Goal: Task Accomplishment & Management: Use online tool/utility

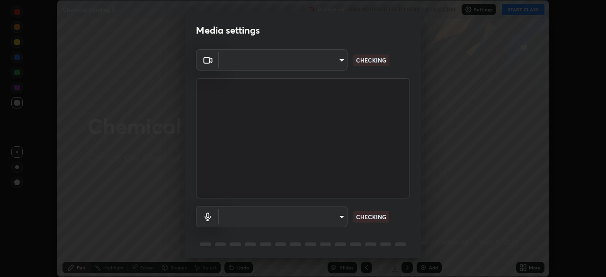
scroll to position [34, 0]
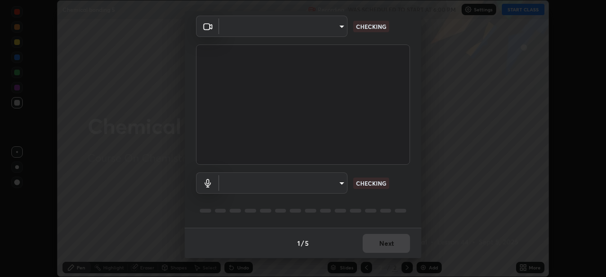
type input "72dbdc4cc3b3af6bca7f1e75d083a577e9752a5e240e0ef97287b3c987c4367e"
click at [332, 189] on body "Erase all Chemical bonding 5 Recording WAS SCHEDULED TO START AT 6:00 PM Settin…" at bounding box center [303, 138] width 606 height 277
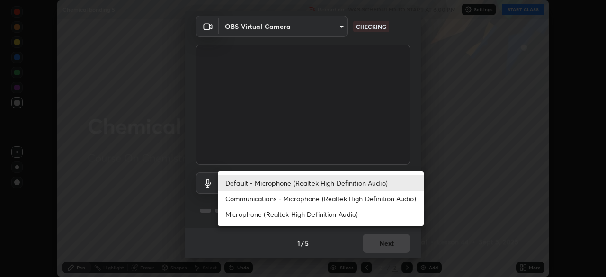
click at [355, 201] on li "Communications - Microphone (Realtek High Definition Audio)" at bounding box center [321, 199] width 206 height 16
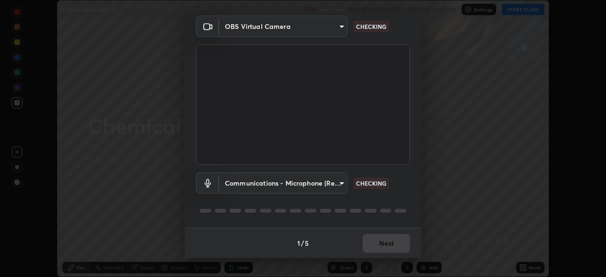
type input "communications"
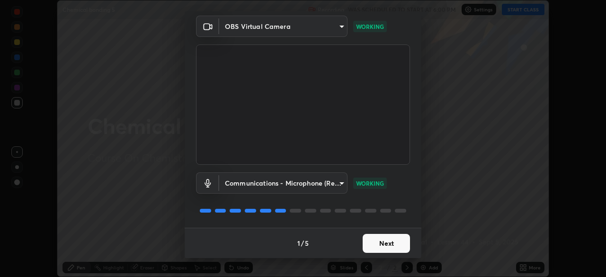
click at [397, 243] on button "Next" at bounding box center [386, 243] width 47 height 19
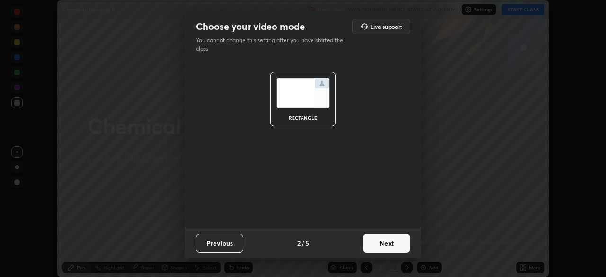
scroll to position [0, 0]
click at [395, 241] on button "Next" at bounding box center [386, 243] width 47 height 19
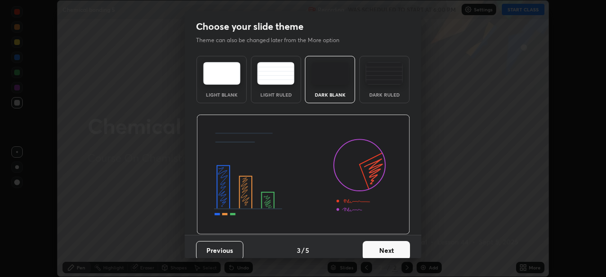
click at [394, 241] on button "Next" at bounding box center [386, 250] width 47 height 19
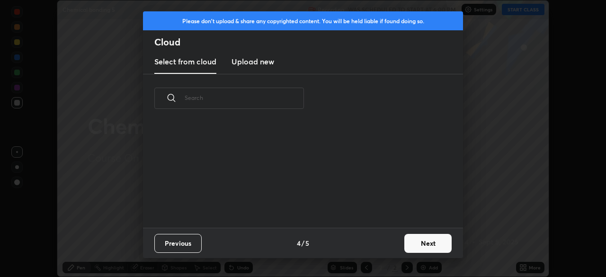
click at [394, 243] on div "Previous 4 / 5 Next" at bounding box center [303, 243] width 320 height 30
click at [416, 246] on button "Next" at bounding box center [428, 243] width 47 height 19
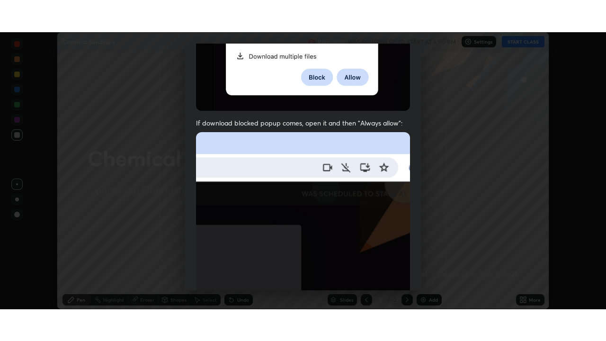
scroll to position [227, 0]
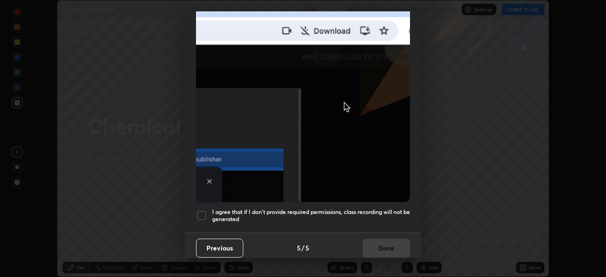
click at [381, 208] on h5 "I agree that if I don't provide required permissions, class recording will not …" at bounding box center [311, 215] width 198 height 15
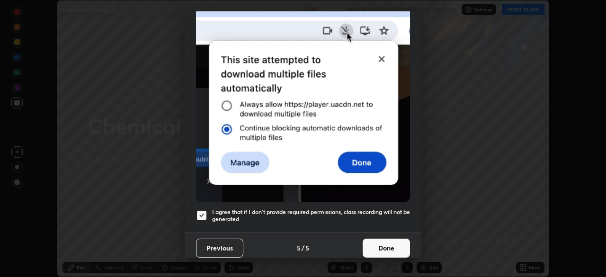
click at [388, 242] on button "Done" at bounding box center [386, 248] width 47 height 19
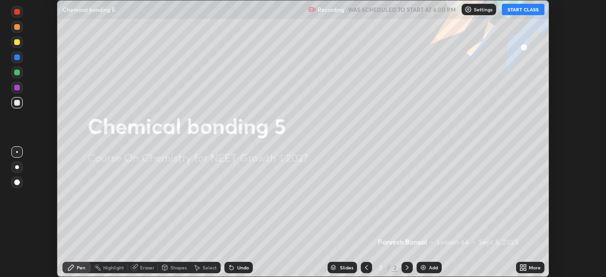
click at [521, 268] on icon at bounding box center [522, 269] width 2 height 2
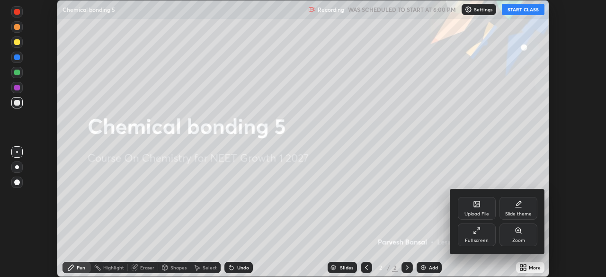
click at [482, 234] on div "Full screen" at bounding box center [477, 235] width 38 height 23
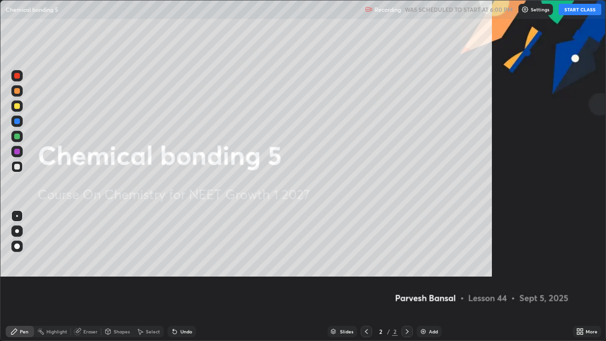
scroll to position [341, 606]
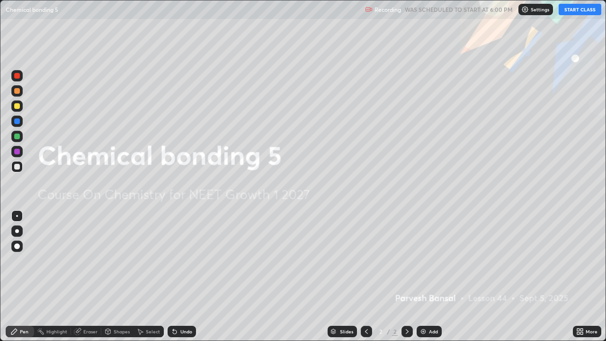
click at [591, 10] on button "START CLASS" at bounding box center [580, 9] width 43 height 11
click at [18, 105] on div at bounding box center [17, 106] width 6 height 6
click at [17, 91] on div at bounding box center [17, 91] width 6 height 6
click at [16, 167] on div at bounding box center [17, 167] width 6 height 6
click at [427, 277] on div "Add" at bounding box center [429, 331] width 25 height 11
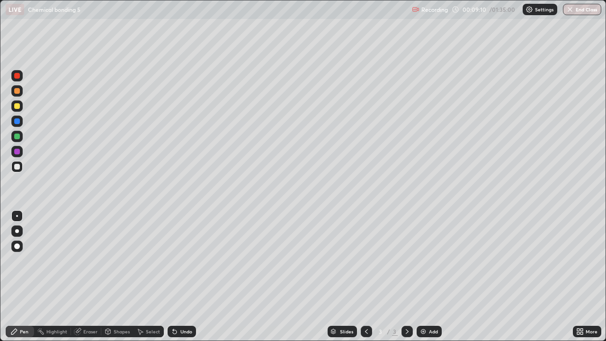
click at [179, 277] on div "Undo" at bounding box center [182, 331] width 28 height 11
click at [18, 165] on div at bounding box center [17, 167] width 6 height 6
click at [18, 135] on div at bounding box center [17, 137] width 6 height 6
click at [17, 122] on div at bounding box center [17, 121] width 6 height 6
click at [18, 125] on div at bounding box center [16, 121] width 11 height 11
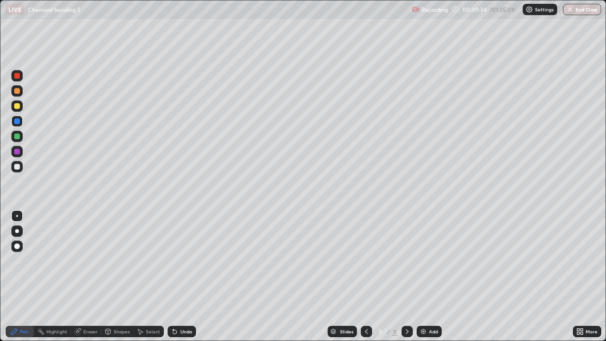
click at [16, 137] on div at bounding box center [17, 137] width 6 height 6
click at [22, 162] on div at bounding box center [16, 166] width 11 height 15
click at [16, 164] on div at bounding box center [17, 167] width 6 height 6
click at [139, 277] on icon at bounding box center [140, 332] width 5 height 6
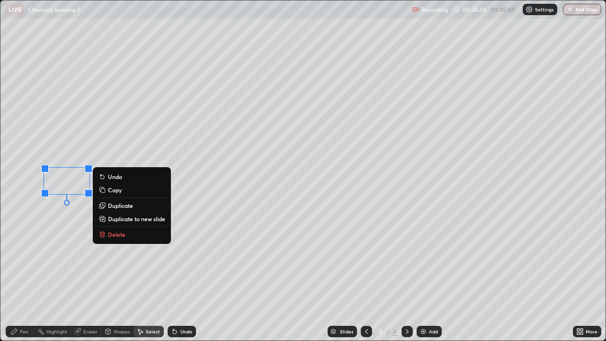
click at [112, 238] on p "Delete" at bounding box center [117, 235] width 18 height 8
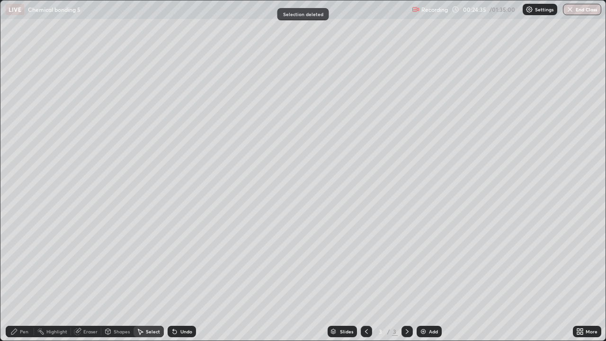
click at [15, 277] on div "Pen" at bounding box center [20, 331] width 28 height 11
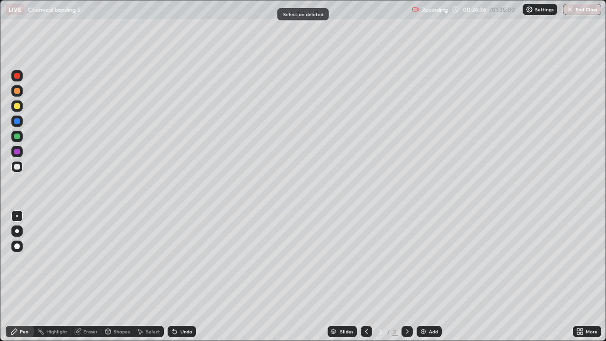
click at [17, 137] on div at bounding box center [17, 137] width 6 height 6
click at [21, 110] on div at bounding box center [16, 105] width 11 height 11
click at [15, 166] on div at bounding box center [17, 167] width 6 height 6
click at [19, 140] on div at bounding box center [16, 136] width 11 height 11
click at [18, 167] on div at bounding box center [17, 167] width 6 height 6
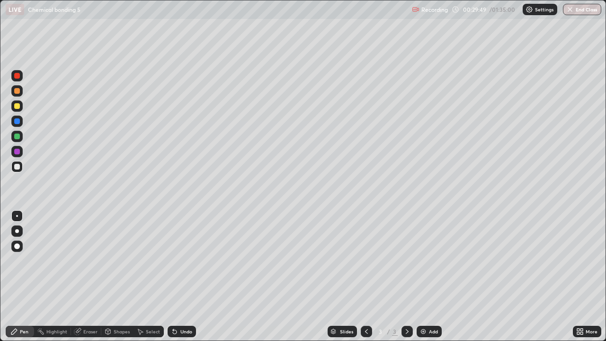
click at [17, 109] on div at bounding box center [16, 105] width 11 height 11
click at [17, 137] on div at bounding box center [17, 137] width 6 height 6
click at [18, 140] on div at bounding box center [16, 136] width 11 height 11
click at [19, 166] on div at bounding box center [17, 167] width 6 height 6
click at [17, 91] on div at bounding box center [17, 91] width 6 height 6
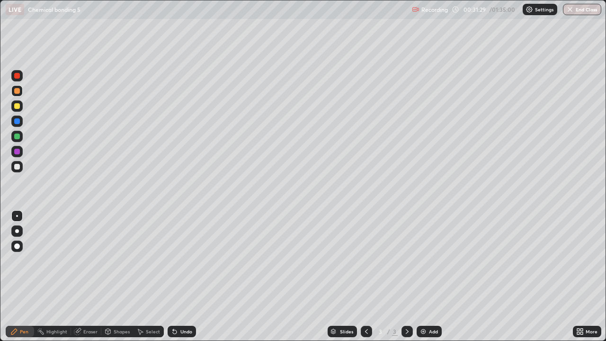
click at [11, 95] on div at bounding box center [16, 90] width 11 height 15
click at [18, 92] on div at bounding box center [17, 91] width 6 height 6
click at [18, 152] on div at bounding box center [17, 152] width 6 height 6
click at [10, 165] on div at bounding box center [16, 166] width 15 height 15
click at [16, 136] on div at bounding box center [17, 137] width 6 height 6
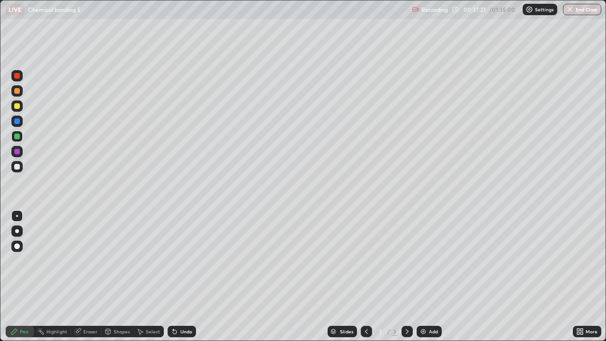
click at [22, 171] on div at bounding box center [16, 166] width 11 height 15
click at [148, 277] on div "Select" at bounding box center [153, 331] width 14 height 5
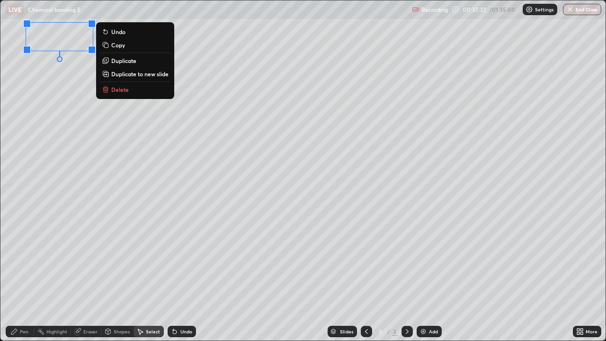
click at [17, 277] on icon at bounding box center [14, 332] width 8 height 8
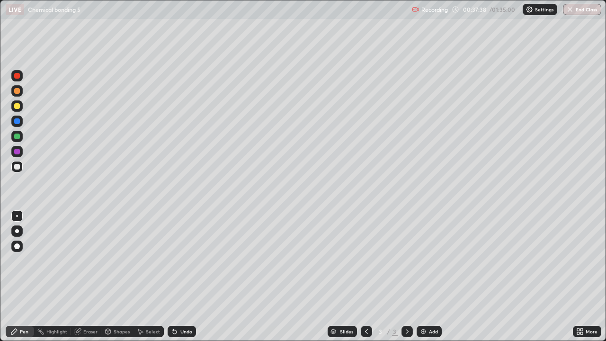
click at [18, 139] on div at bounding box center [17, 137] width 6 height 6
click at [180, 277] on div "Undo" at bounding box center [182, 331] width 28 height 11
click at [181, 277] on div "Undo" at bounding box center [182, 331] width 28 height 11
click at [180, 277] on div "Undo" at bounding box center [182, 331] width 28 height 11
click at [179, 277] on div "Undo" at bounding box center [182, 331] width 28 height 11
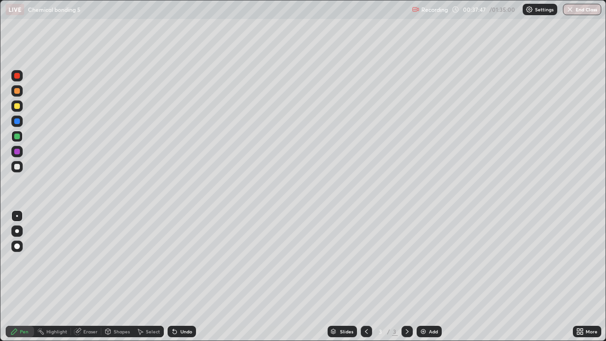
click at [179, 277] on div "Undo" at bounding box center [182, 331] width 28 height 11
click at [183, 277] on div "Undo" at bounding box center [182, 331] width 28 height 11
click at [16, 162] on div at bounding box center [16, 166] width 11 height 11
click at [13, 92] on div at bounding box center [16, 90] width 11 height 11
click at [91, 277] on div "Eraser" at bounding box center [90, 331] width 14 height 5
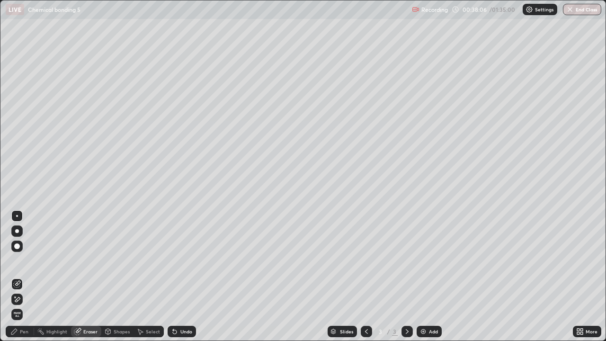
click at [17, 277] on icon at bounding box center [17, 300] width 8 height 8
click at [19, 277] on div "Pen" at bounding box center [20, 331] width 28 height 11
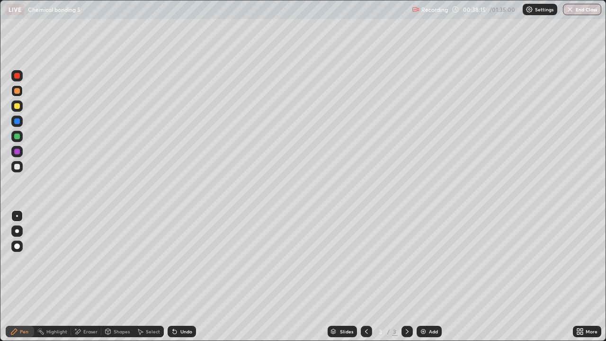
click at [15, 141] on div at bounding box center [16, 136] width 11 height 11
click at [22, 94] on div at bounding box center [16, 90] width 11 height 15
click at [18, 126] on div at bounding box center [16, 121] width 11 height 11
click at [19, 169] on div at bounding box center [17, 167] width 6 height 6
click at [15, 91] on div at bounding box center [17, 91] width 6 height 6
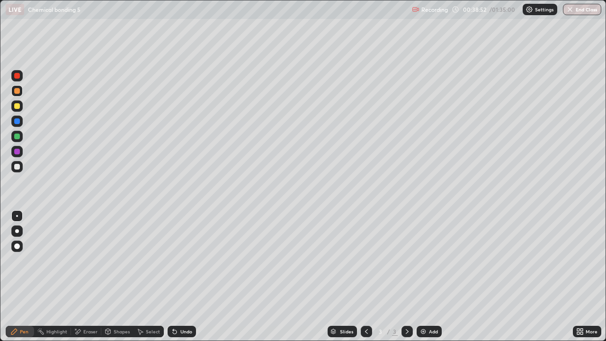
click at [176, 277] on div "Undo" at bounding box center [182, 331] width 28 height 11
click at [18, 164] on div at bounding box center [17, 167] width 6 height 6
click at [16, 121] on div at bounding box center [17, 121] width 6 height 6
click at [19, 134] on div at bounding box center [16, 136] width 11 height 11
click at [15, 108] on div at bounding box center [17, 106] width 6 height 6
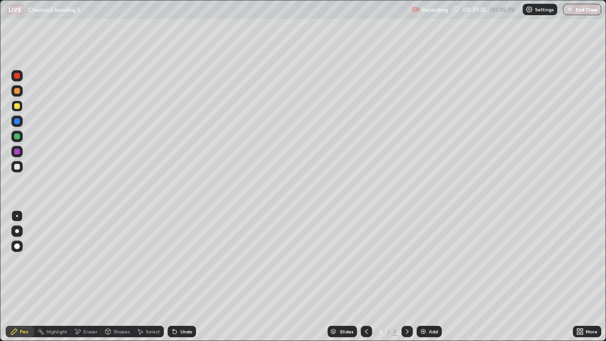
click at [97, 277] on div "Eraser" at bounding box center [90, 331] width 14 height 5
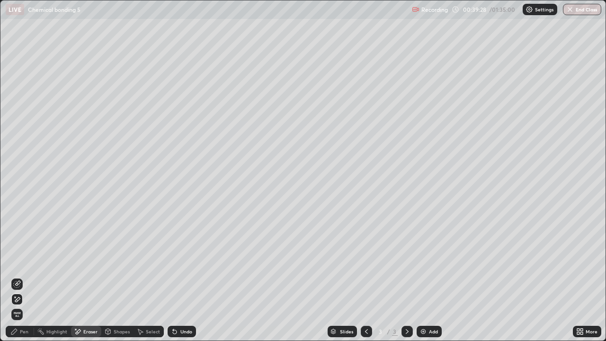
click at [19, 277] on div "Pen" at bounding box center [20, 331] width 28 height 11
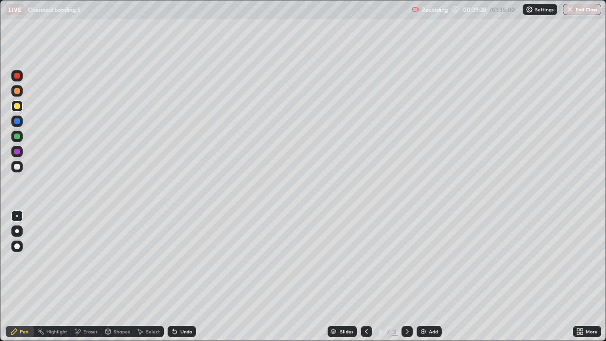
click at [16, 163] on div at bounding box center [16, 166] width 11 height 11
click at [86, 277] on div "Eraser" at bounding box center [90, 331] width 14 height 5
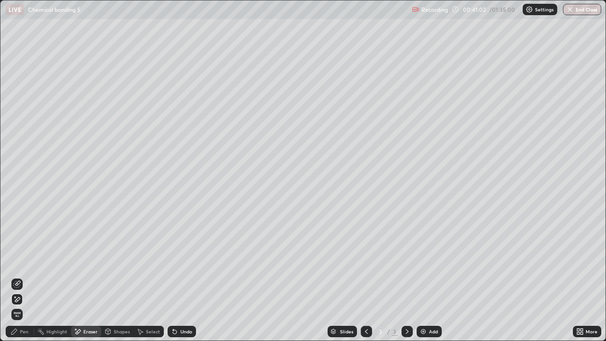
click at [120, 277] on div "Shapes" at bounding box center [122, 331] width 16 height 5
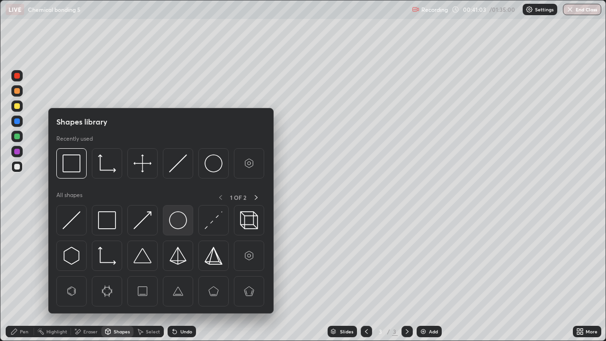
click at [185, 218] on img at bounding box center [178, 220] width 18 height 18
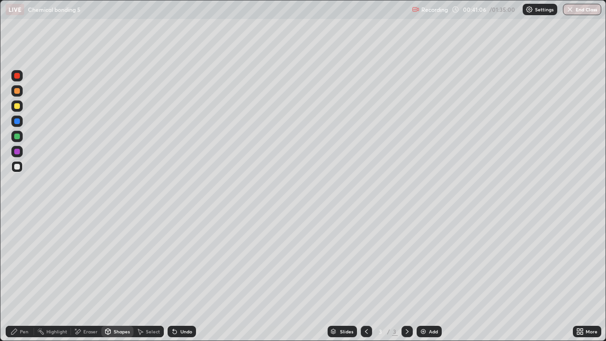
click at [28, 277] on div "Pen" at bounding box center [20, 331] width 28 height 11
click at [17, 138] on div at bounding box center [17, 137] width 6 height 6
click at [156, 277] on div "Select" at bounding box center [153, 331] width 14 height 5
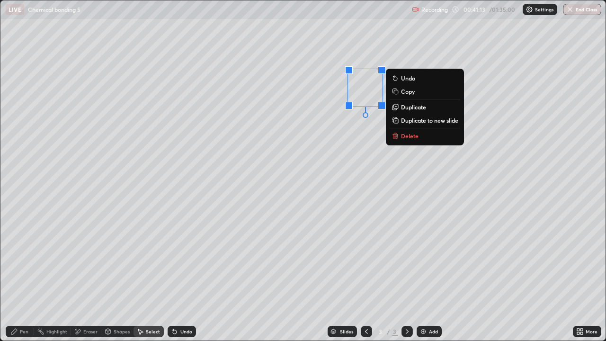
click at [411, 110] on p "Duplicate" at bounding box center [413, 107] width 25 height 8
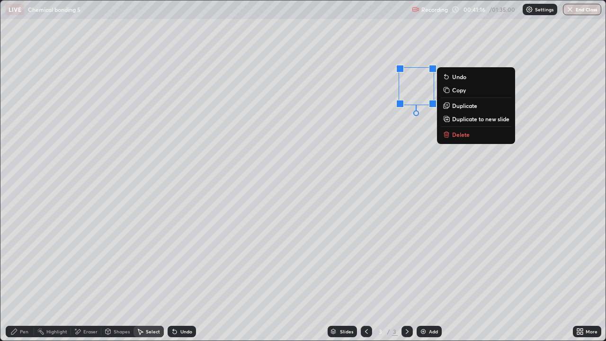
click at [26, 277] on div "Pen" at bounding box center [20, 331] width 28 height 11
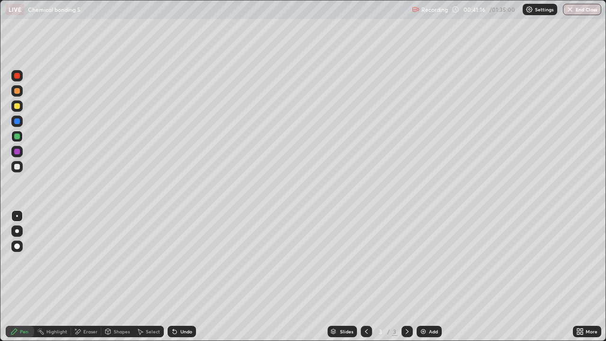
click at [19, 100] on div at bounding box center [16, 105] width 11 height 11
click at [18, 91] on div at bounding box center [17, 91] width 6 height 6
click at [161, 277] on div "Select" at bounding box center [149, 331] width 30 height 11
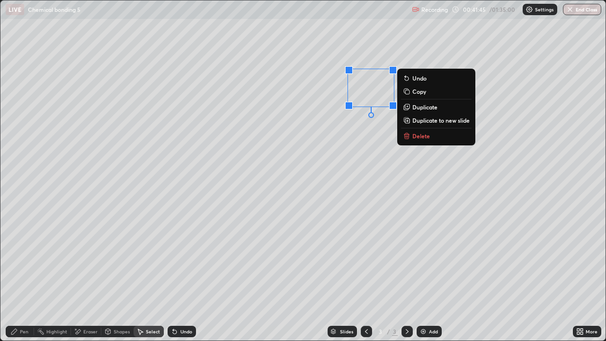
click at [423, 110] on p "Duplicate" at bounding box center [425, 107] width 25 height 8
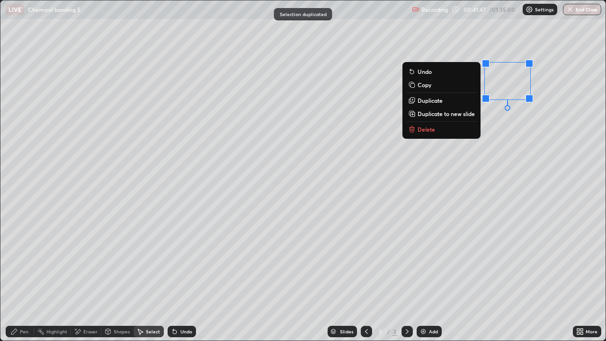
click at [473, 171] on div "0 ° Undo Copy Duplicate Duplicate to new slide Delete" at bounding box center [302, 170] width 605 height 340
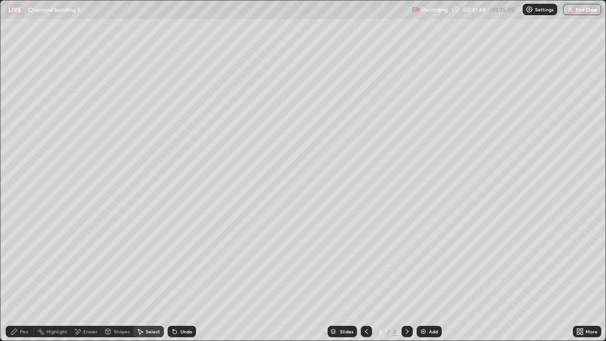
click at [95, 277] on div "Eraser" at bounding box center [86, 331] width 30 height 11
click at [157, 277] on div "Select" at bounding box center [149, 331] width 30 height 11
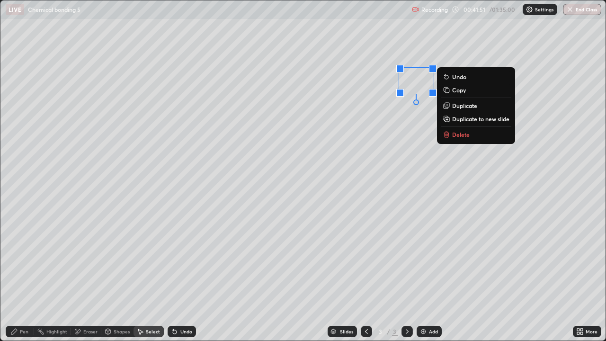
click at [461, 108] on p "Duplicate" at bounding box center [464, 106] width 25 height 8
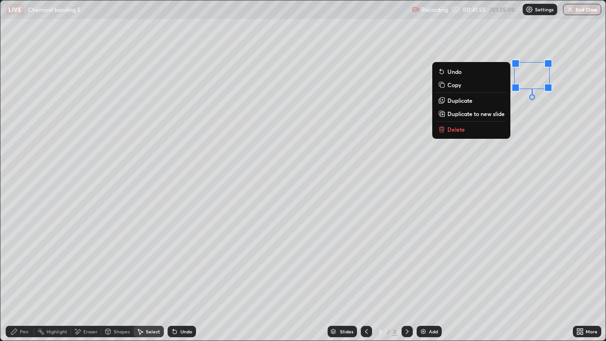
click at [21, 277] on div "Pen" at bounding box center [24, 331] width 9 height 5
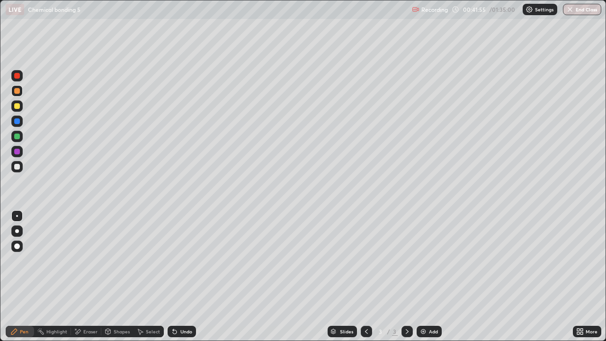
click at [19, 161] on div at bounding box center [16, 166] width 11 height 11
click at [16, 103] on div at bounding box center [17, 106] width 6 height 6
click at [428, 277] on div "Add" at bounding box center [429, 331] width 25 height 11
click at [16, 168] on div at bounding box center [17, 167] width 6 height 6
click at [21, 244] on div at bounding box center [16, 246] width 11 height 11
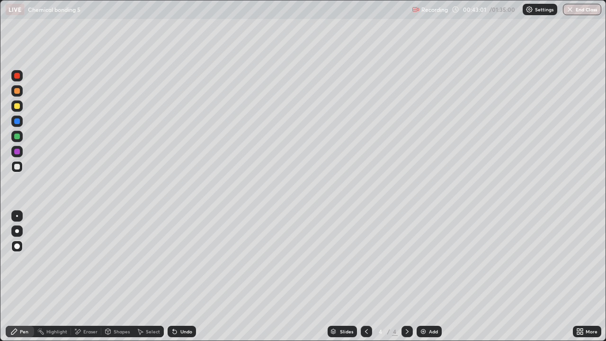
click at [126, 277] on div "Shapes" at bounding box center [122, 331] width 16 height 5
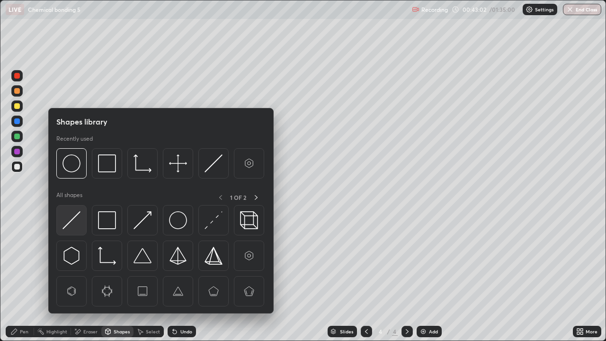
click at [79, 216] on img at bounding box center [72, 220] width 18 height 18
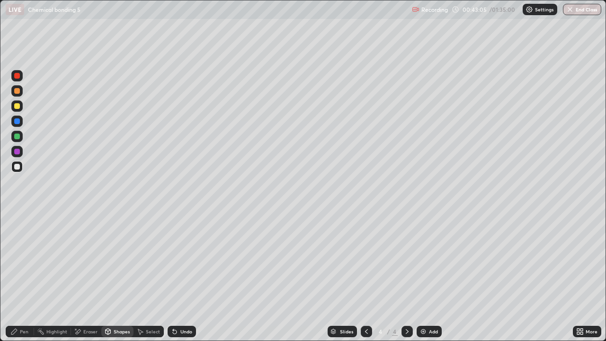
click at [18, 106] on div at bounding box center [17, 106] width 6 height 6
click at [14, 138] on div at bounding box center [16, 136] width 11 height 11
click at [179, 277] on div "Undo" at bounding box center [182, 331] width 28 height 11
click at [24, 277] on div "Pen" at bounding box center [24, 331] width 9 height 5
click at [17, 167] on div at bounding box center [17, 167] width 6 height 6
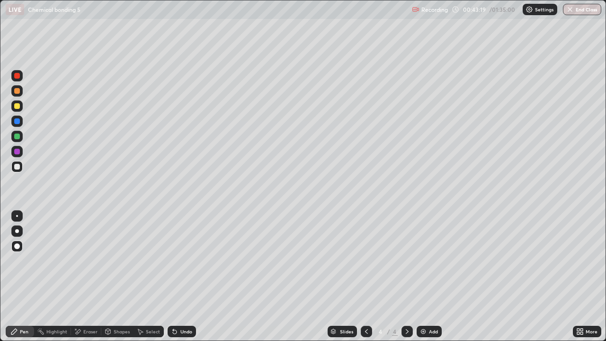
click at [22, 106] on div at bounding box center [16, 105] width 11 height 11
click at [150, 277] on div "Select" at bounding box center [153, 331] width 14 height 5
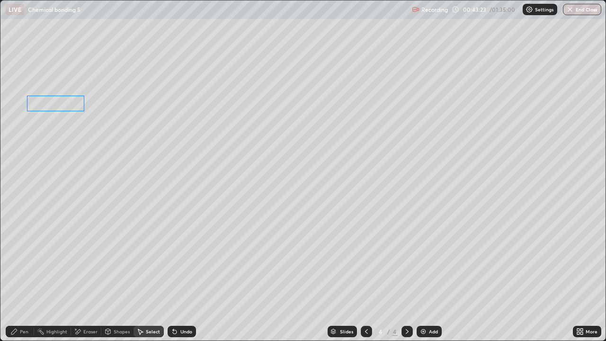
click at [55, 107] on div "0 ° Undo Copy Duplicate Duplicate to new slide Delete" at bounding box center [302, 170] width 605 height 340
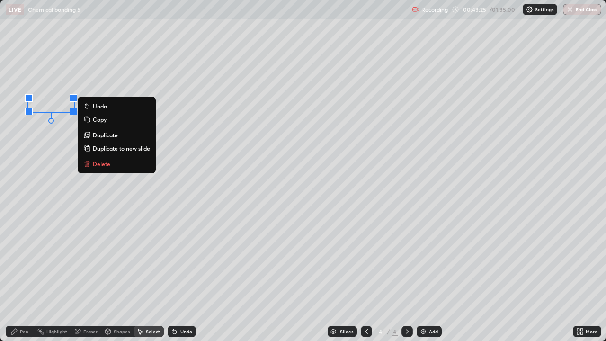
click at [103, 137] on p "Duplicate" at bounding box center [105, 135] width 25 height 8
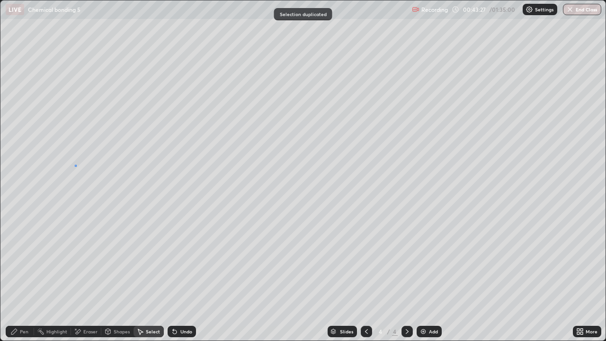
click at [76, 166] on div "0 ° Undo Copy Duplicate Duplicate to new slide Delete" at bounding box center [302, 170] width 605 height 340
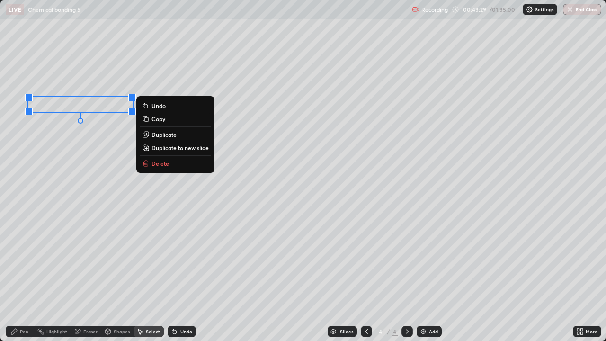
click at [155, 136] on p "Duplicate" at bounding box center [164, 135] width 25 height 8
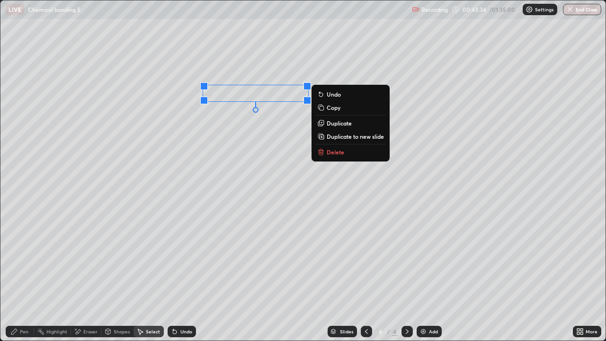
click at [13, 277] on icon at bounding box center [14, 332] width 8 height 8
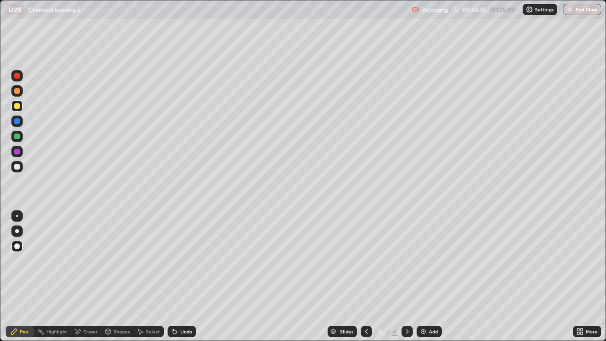
click at [17, 216] on div at bounding box center [17, 216] width 2 height 2
click at [16, 92] on div at bounding box center [17, 91] width 6 height 6
click at [173, 277] on icon at bounding box center [173, 329] width 1 height 1
click at [176, 277] on div "Undo" at bounding box center [182, 331] width 28 height 11
click at [179, 277] on div "Undo" at bounding box center [182, 331] width 28 height 11
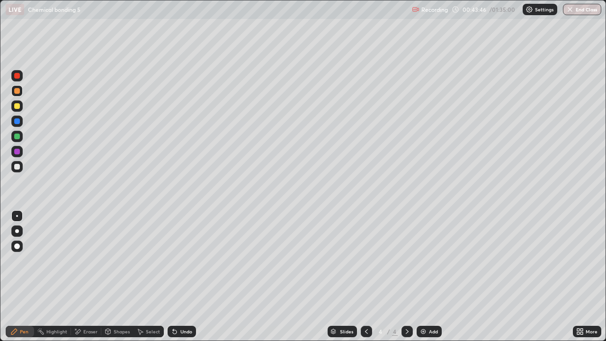
click at [179, 277] on div "Undo" at bounding box center [182, 331] width 28 height 11
click at [87, 277] on div "Eraser" at bounding box center [86, 331] width 30 height 11
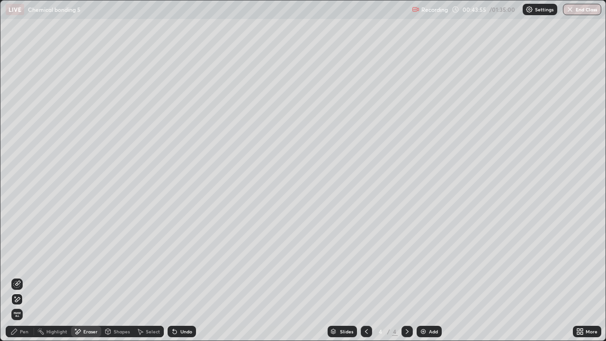
click at [19, 277] on div at bounding box center [16, 284] width 11 height 11
click at [18, 277] on icon at bounding box center [14, 332] width 8 height 8
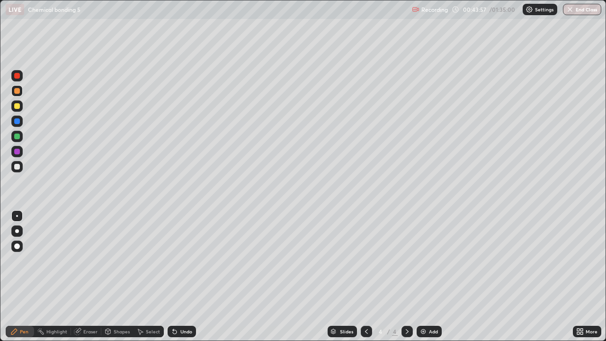
click at [17, 155] on div at bounding box center [16, 151] width 11 height 11
click at [144, 277] on div "Select" at bounding box center [149, 331] width 30 height 11
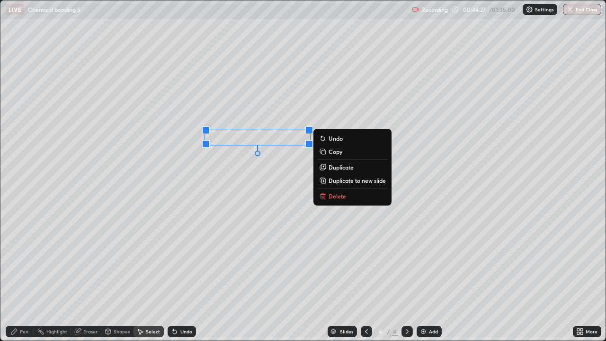
click at [14, 277] on icon at bounding box center [14, 332] width 8 height 8
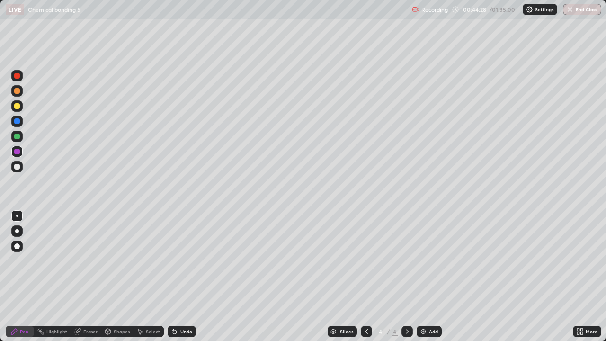
click at [17, 137] on div at bounding box center [17, 137] width 6 height 6
click at [153, 277] on div "Select" at bounding box center [149, 331] width 30 height 11
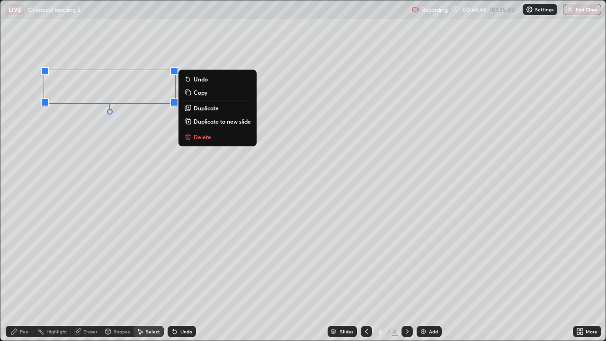
click at [134, 119] on div "0 ° Undo Copy Duplicate Duplicate to new slide Delete" at bounding box center [302, 170] width 605 height 340
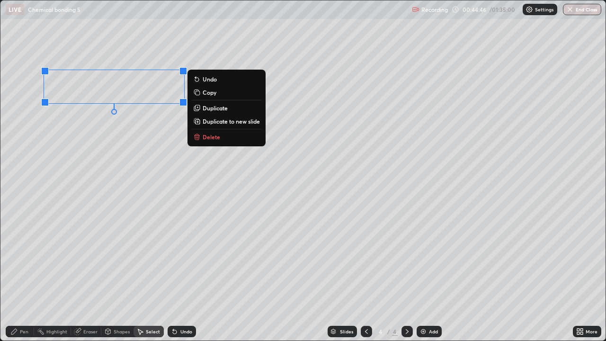
click at [206, 110] on p "Duplicate" at bounding box center [215, 108] width 25 height 8
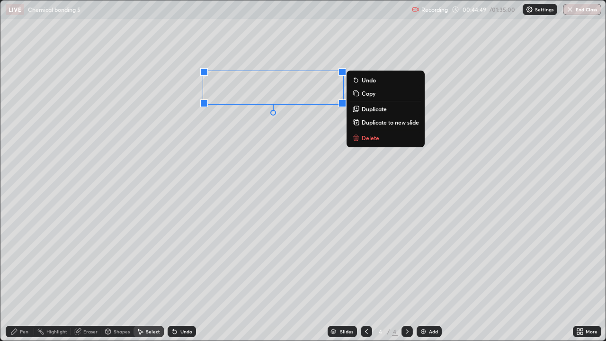
click at [89, 277] on div "Eraser" at bounding box center [90, 331] width 14 height 5
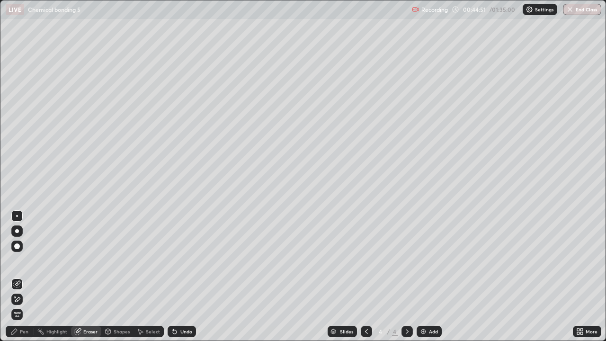
click at [20, 277] on div "Pen" at bounding box center [24, 331] width 9 height 5
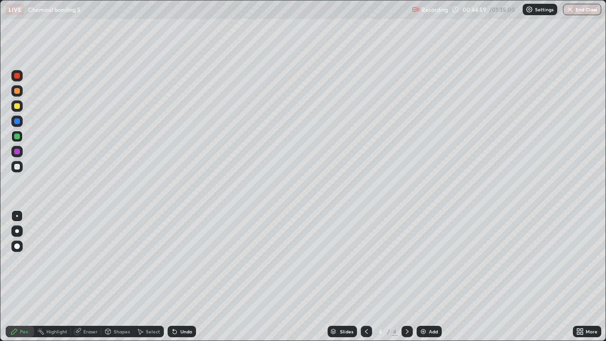
click at [19, 171] on div at bounding box center [16, 166] width 11 height 11
click at [17, 76] on div at bounding box center [17, 76] width 6 height 6
click at [13, 106] on div at bounding box center [16, 105] width 11 height 11
click at [19, 141] on div at bounding box center [16, 136] width 11 height 11
click at [17, 107] on div at bounding box center [17, 106] width 6 height 6
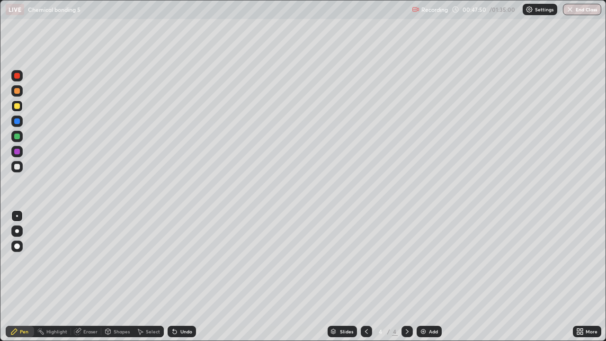
click at [373, 277] on div "4 / 4" at bounding box center [387, 331] width 52 height 19
click at [367, 277] on div at bounding box center [366, 331] width 11 height 19
click at [406, 277] on icon at bounding box center [408, 332] width 8 height 8
click at [423, 277] on div "Add" at bounding box center [429, 331] width 25 height 11
click at [18, 136] on div at bounding box center [17, 137] width 6 height 6
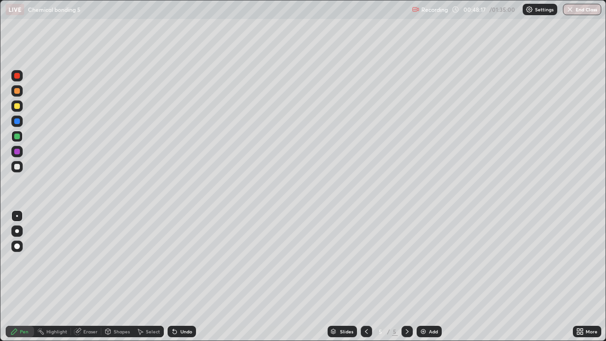
click at [21, 166] on div at bounding box center [16, 166] width 11 height 11
click at [15, 142] on div at bounding box center [16, 136] width 11 height 11
click at [114, 277] on div "Shapes" at bounding box center [117, 331] width 32 height 11
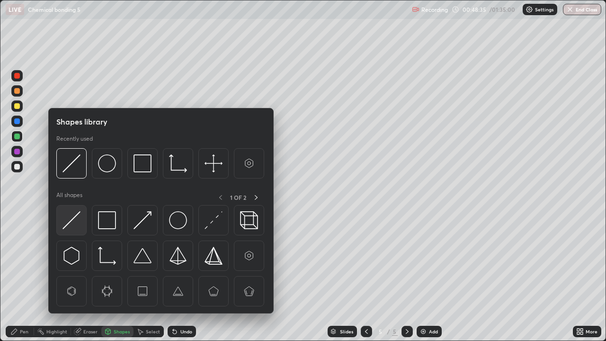
click at [75, 215] on img at bounding box center [72, 220] width 18 height 18
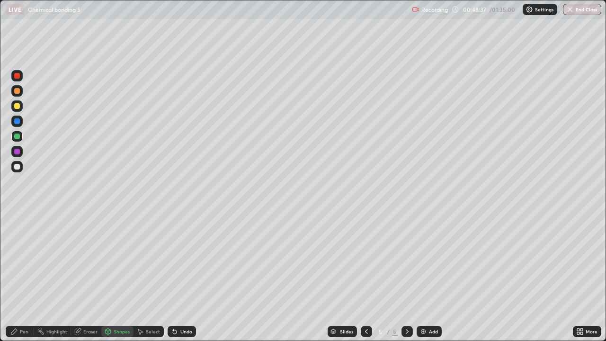
click at [18, 107] on div at bounding box center [17, 106] width 6 height 6
click at [19, 168] on div at bounding box center [17, 167] width 6 height 6
click at [366, 277] on icon at bounding box center [367, 332] width 8 height 8
click at [369, 277] on icon at bounding box center [367, 332] width 8 height 8
click at [396, 277] on div "5" at bounding box center [395, 331] width 6 height 9
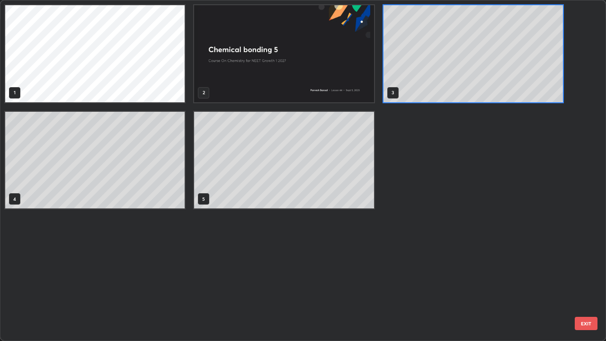
scroll to position [337, 601]
